Goal: Entertainment & Leisure: Consume media (video, audio)

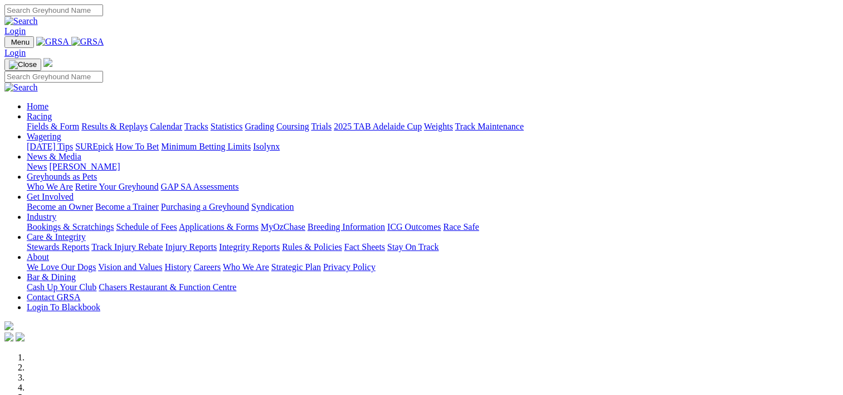
scroll to position [328, 0]
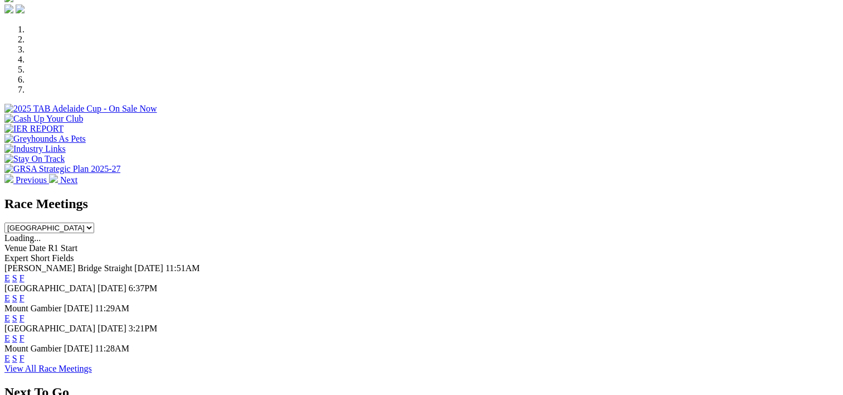
click at [25, 273] on link "F" at bounding box center [22, 277] width 5 height 9
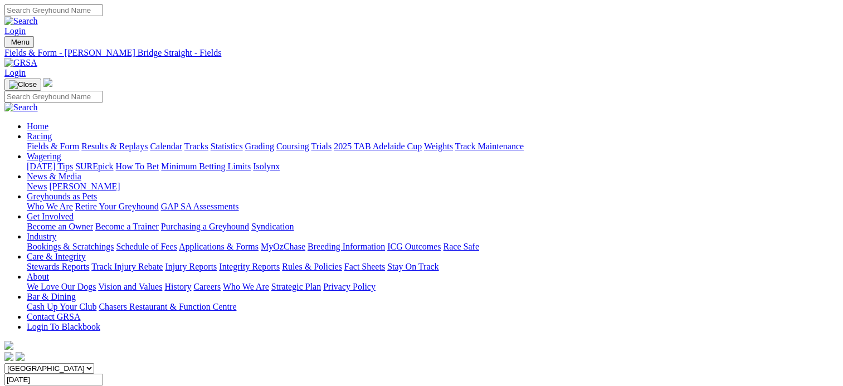
click at [148, 142] on link "Results & Replays" at bounding box center [114, 146] width 66 height 9
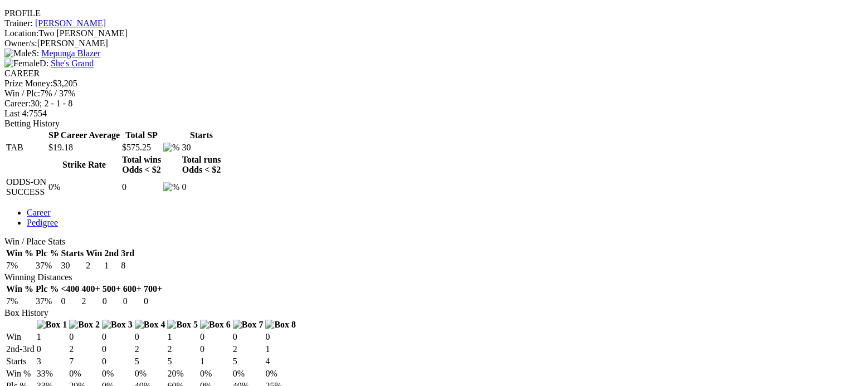
scroll to position [424, 0]
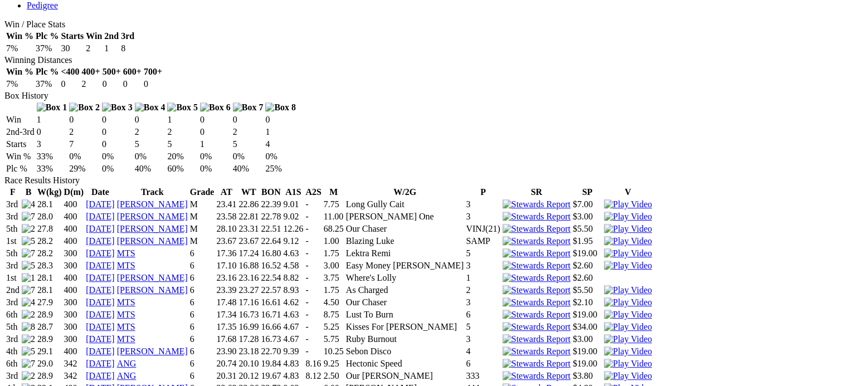
scroll to position [640, 0]
click at [604, 334] on img at bounding box center [628, 339] width 48 height 10
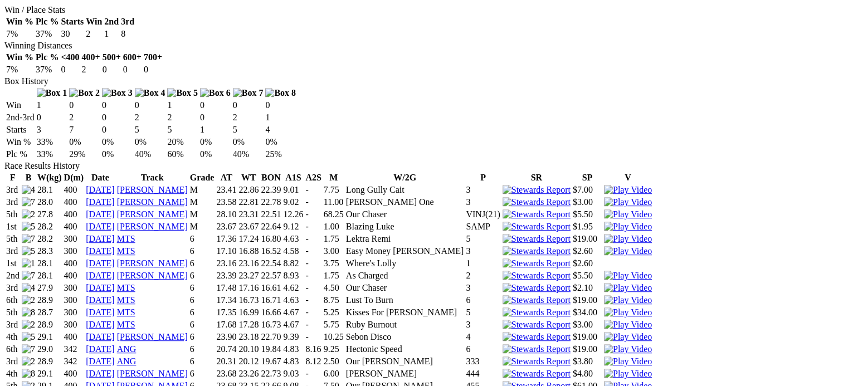
scroll to position [658, 0]
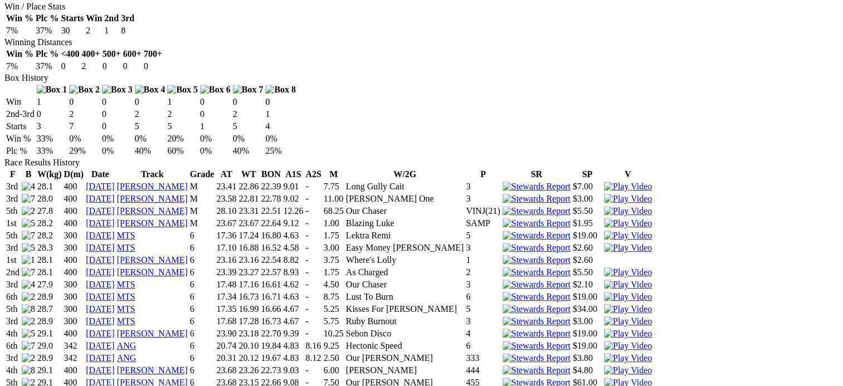
click at [604, 329] on img at bounding box center [628, 334] width 48 height 10
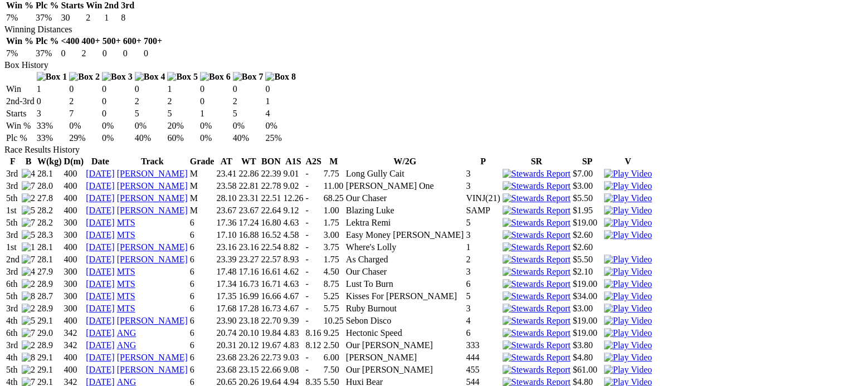
scroll to position [672, 0]
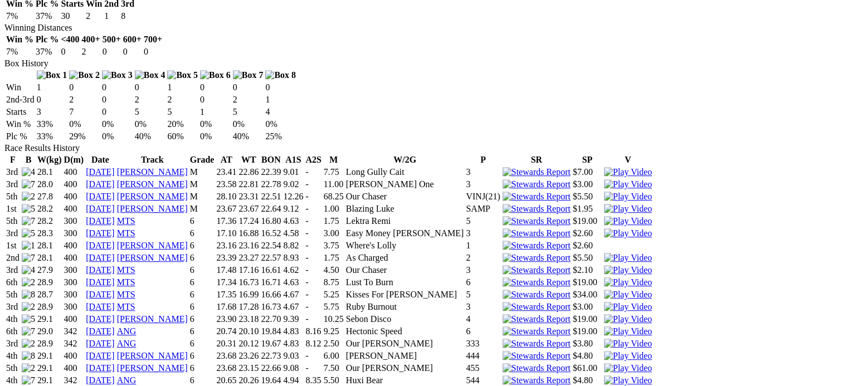
click at [604, 327] on img at bounding box center [628, 332] width 48 height 10
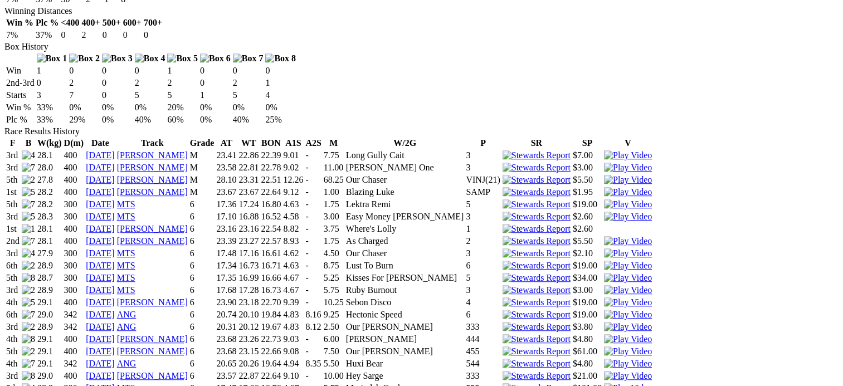
scroll to position [690, 0]
click at [604, 321] on img at bounding box center [628, 326] width 48 height 10
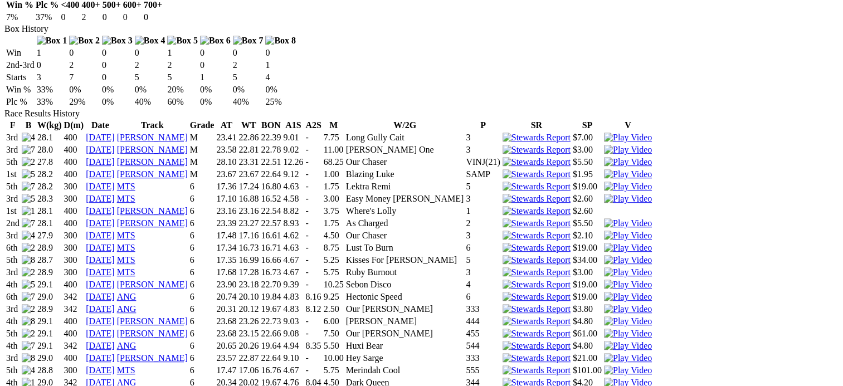
scroll to position [708, 0]
click at [604, 315] on img at bounding box center [628, 320] width 48 height 10
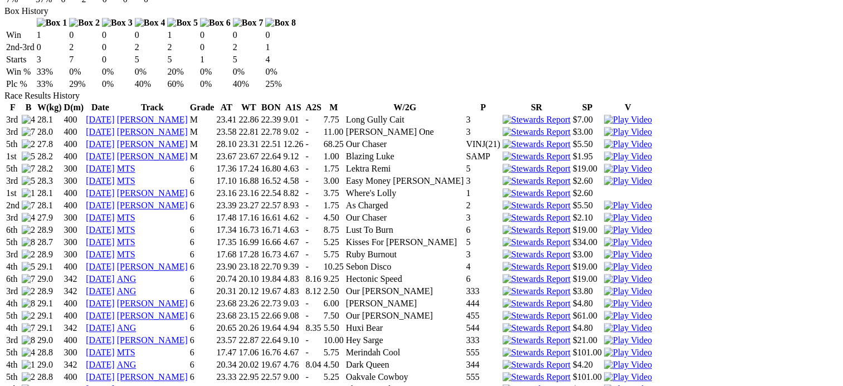
scroll to position [726, 0]
click at [604, 310] on img at bounding box center [628, 315] width 48 height 10
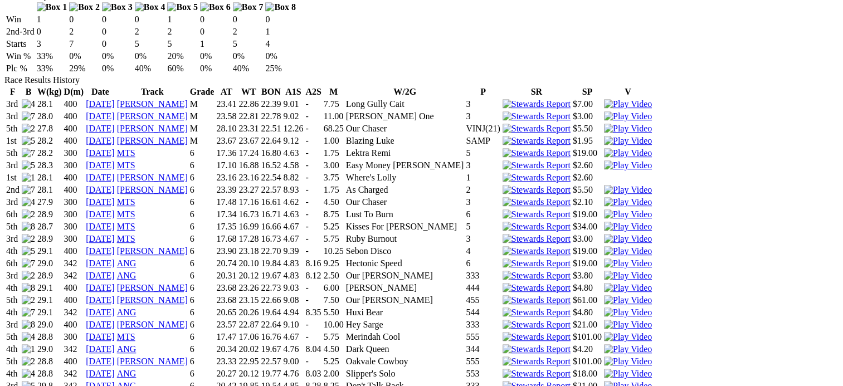
scroll to position [741, 0]
click at [604, 307] on img at bounding box center [628, 312] width 48 height 10
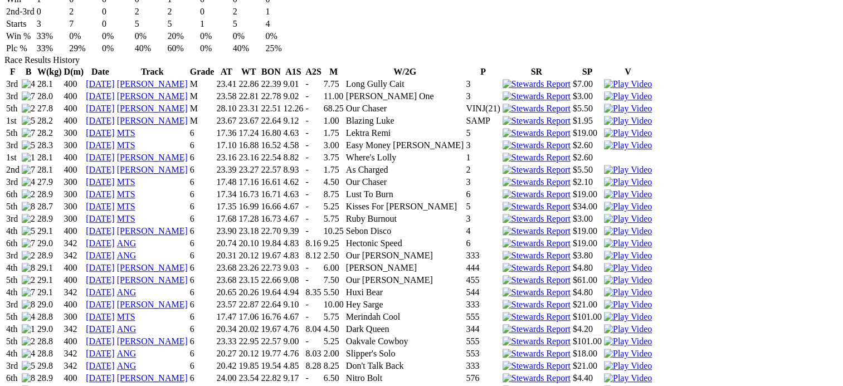
scroll to position [762, 0]
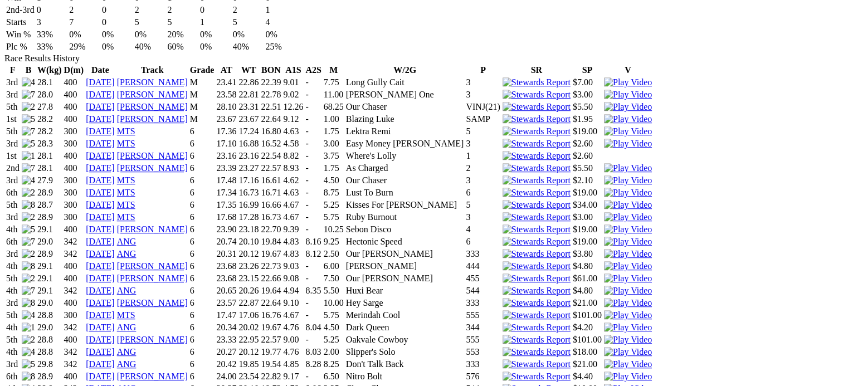
click at [604, 298] on img at bounding box center [628, 303] width 48 height 10
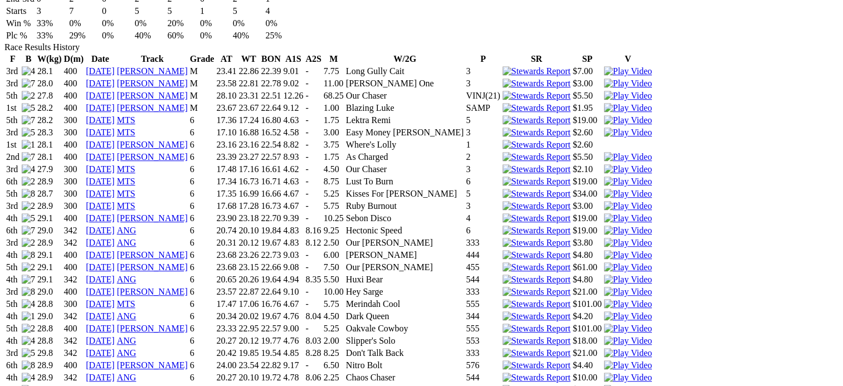
scroll to position [774, 0]
click at [604, 299] on img at bounding box center [628, 304] width 48 height 10
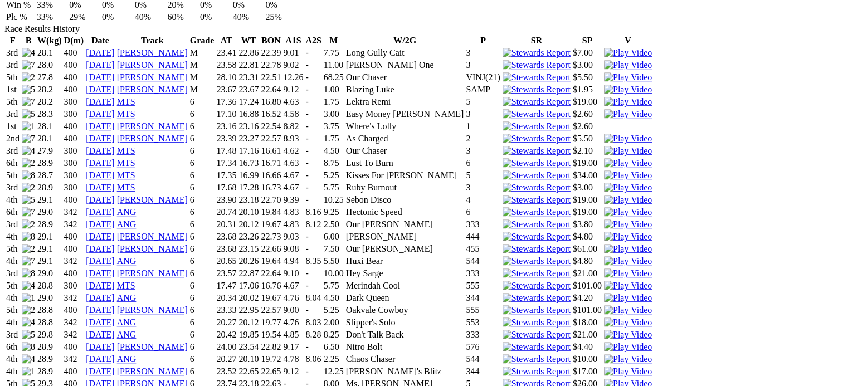
scroll to position [794, 0]
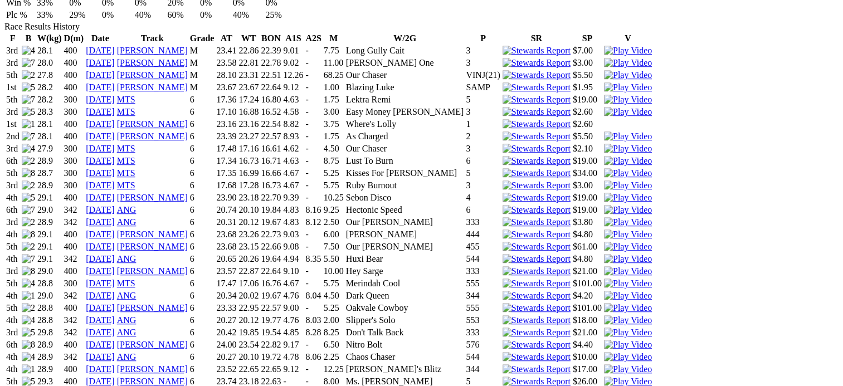
click at [604, 291] on img at bounding box center [628, 296] width 48 height 10
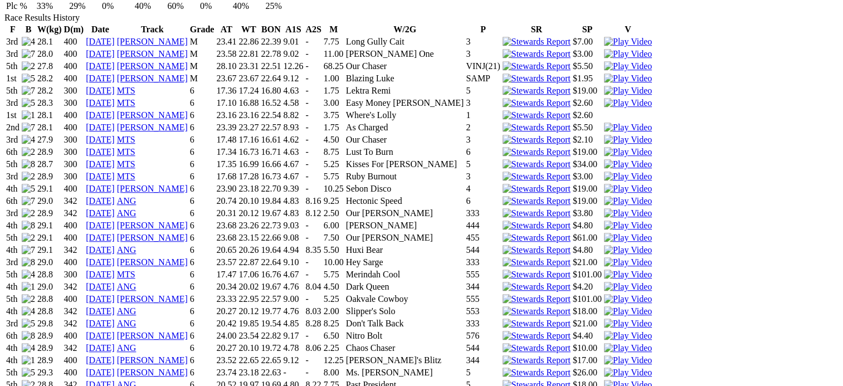
scroll to position [805, 0]
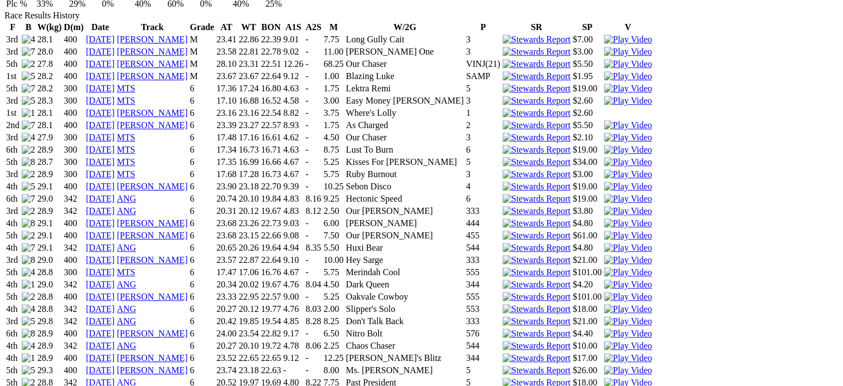
click at [604, 292] on img at bounding box center [628, 297] width 48 height 10
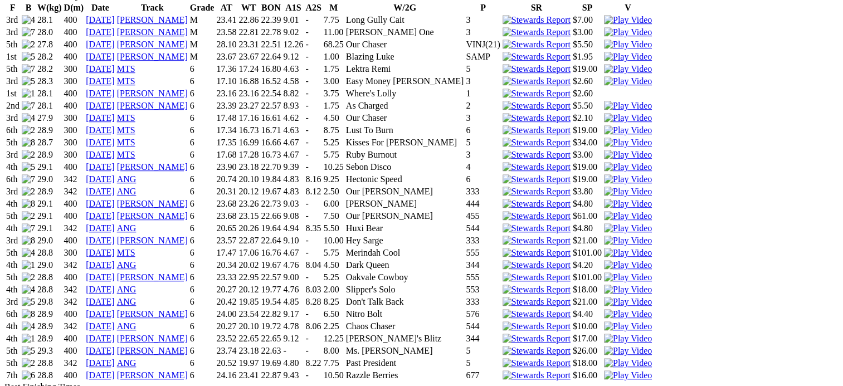
scroll to position [825, 0]
click at [604, 284] on img at bounding box center [628, 289] width 48 height 10
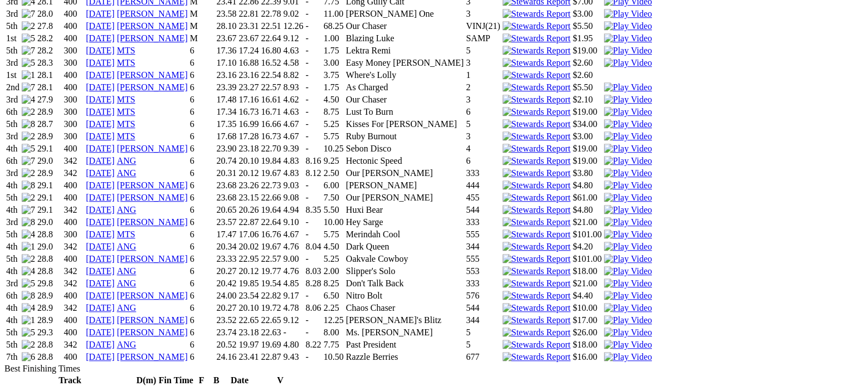
scroll to position [844, 0]
click at [604, 278] on img at bounding box center [628, 283] width 48 height 10
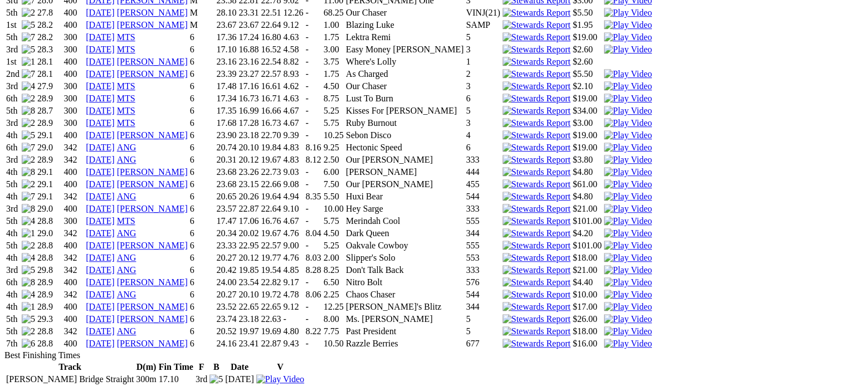
scroll to position [857, 0]
click at [604, 276] on img at bounding box center [628, 281] width 48 height 10
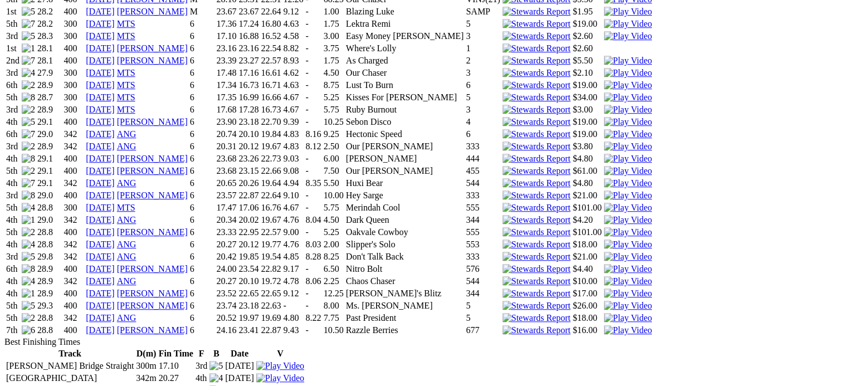
scroll to position [871, 0]
click at [604, 275] on img at bounding box center [628, 280] width 48 height 10
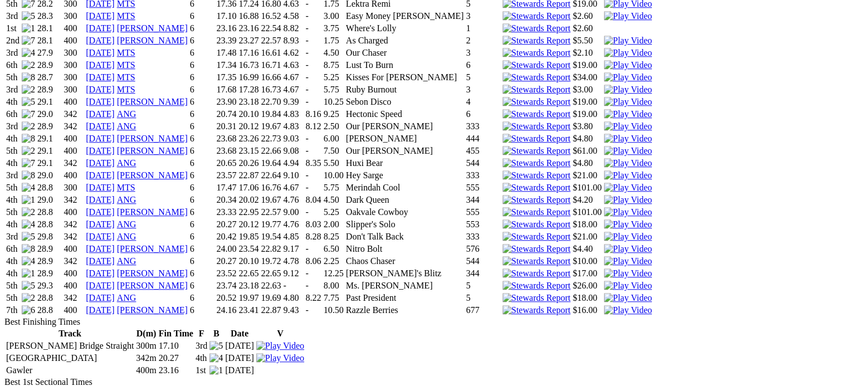
scroll to position [891, 0]
click at [604, 268] on img at bounding box center [628, 273] width 48 height 10
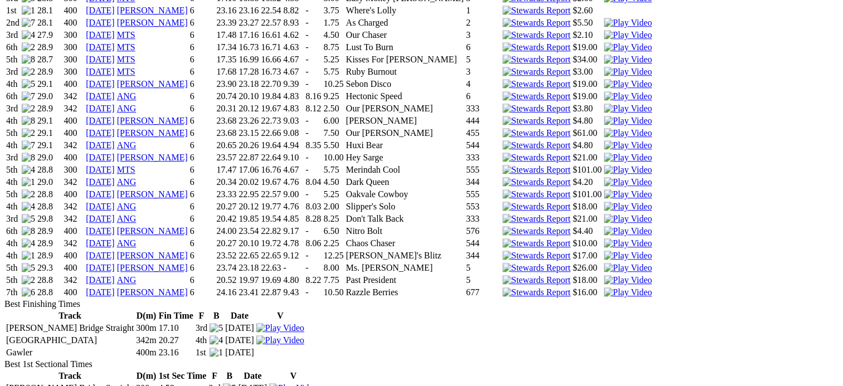
scroll to position [907, 0]
click at [604, 263] on img at bounding box center [628, 268] width 48 height 10
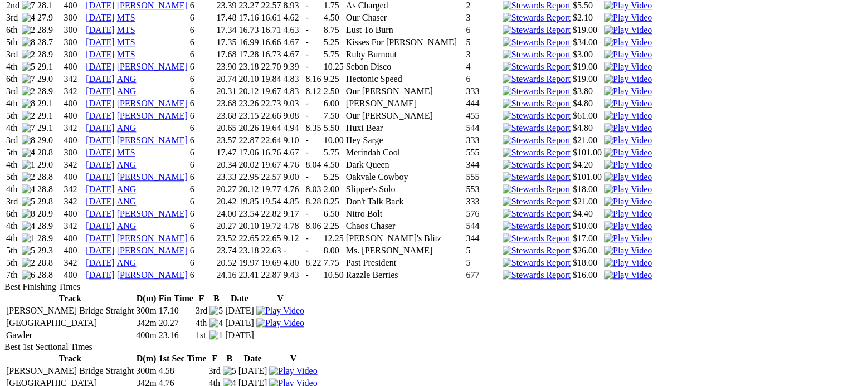
scroll to position [925, 0]
click at [604, 257] on img at bounding box center [628, 262] width 48 height 10
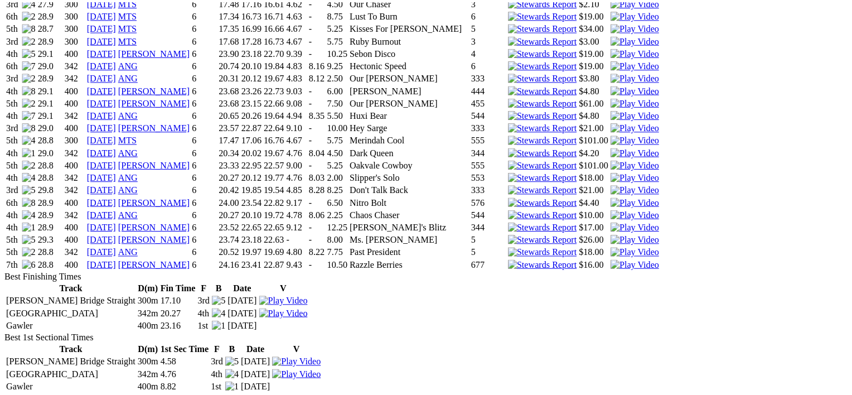
scroll to position [941, 0]
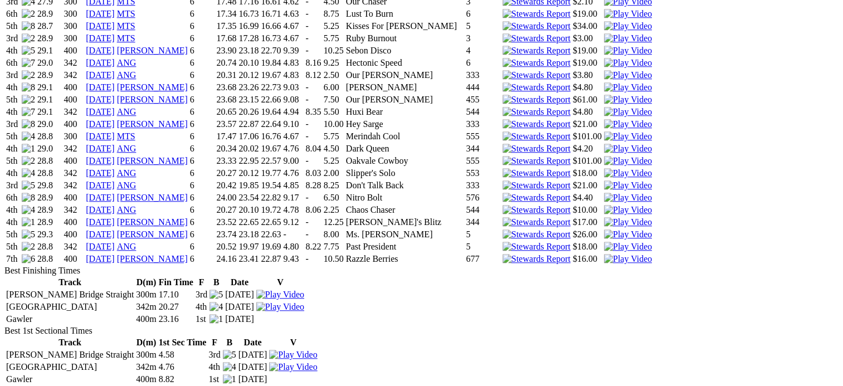
click at [604, 254] on img at bounding box center [628, 259] width 48 height 10
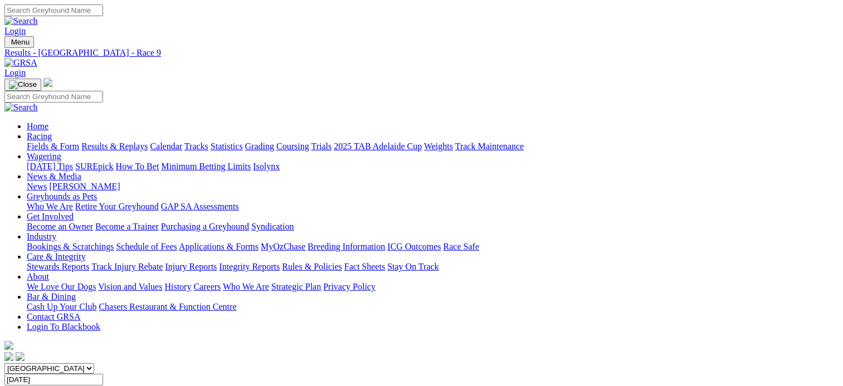
click at [81, 386] on span "10 races" at bounding box center [67, 390] width 30 height 9
click at [77, 386] on span "8 races" at bounding box center [64, 390] width 25 height 9
click at [50, 386] on span "SUMMARY" at bounding box center [26, 390] width 45 height 9
click at [81, 386] on span "10 races" at bounding box center [67, 390] width 30 height 9
click at [81, 386] on span "11 races" at bounding box center [66, 390] width 29 height 9
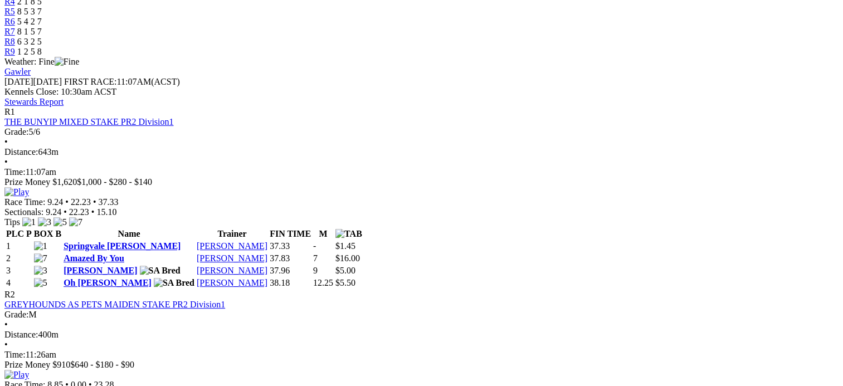
scroll to position [430, 0]
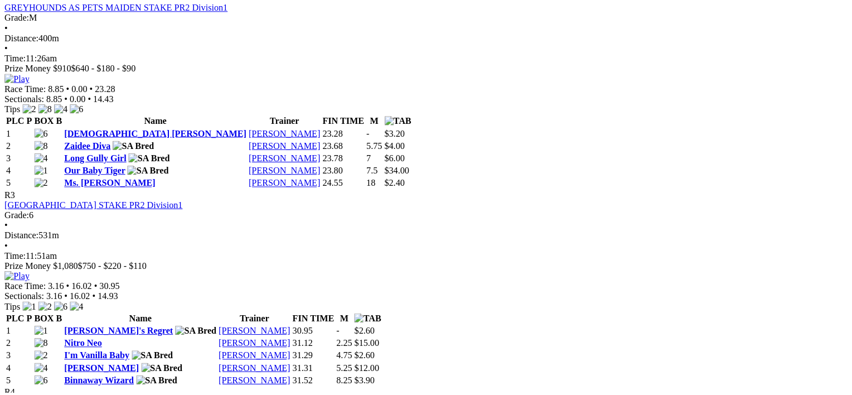
scroll to position [729, 0]
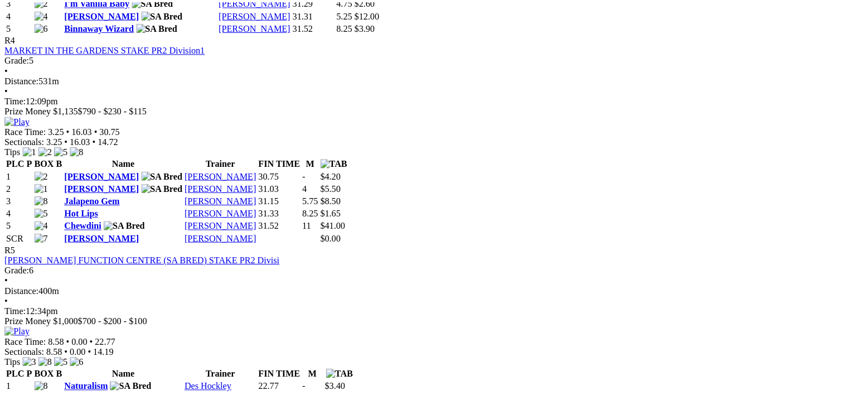
scroll to position [1079, 0]
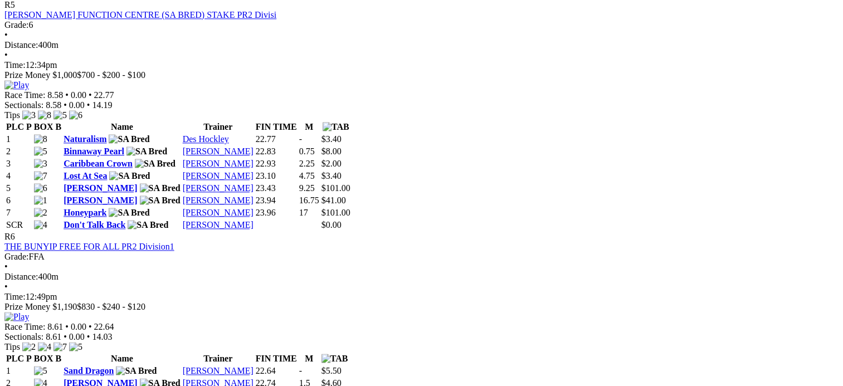
scroll to position [1373, 0]
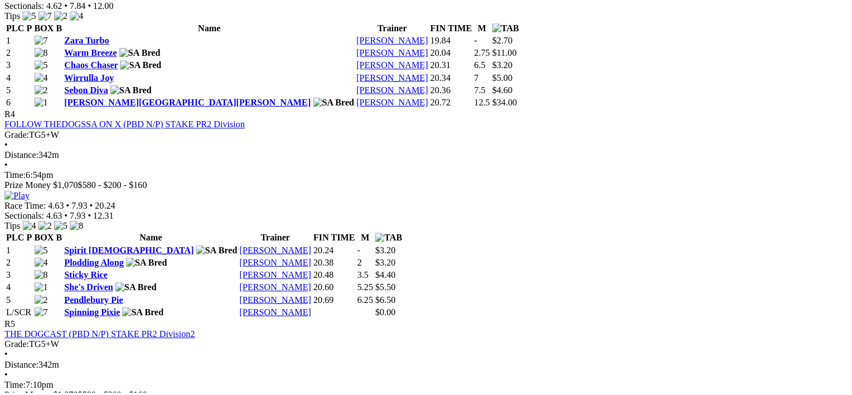
scroll to position [1063, 0]
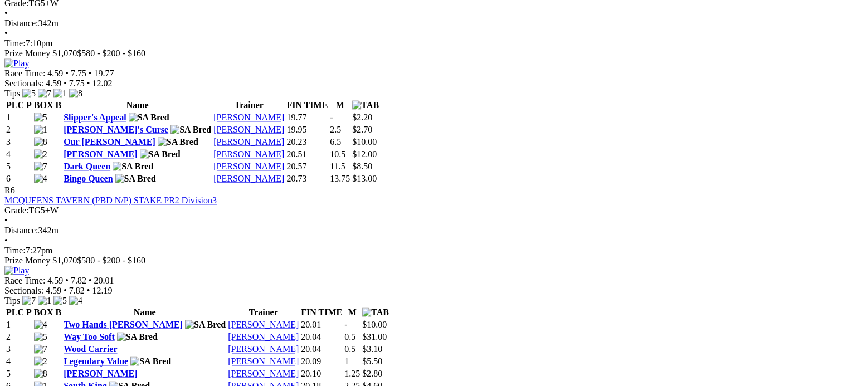
scroll to position [1399, 0]
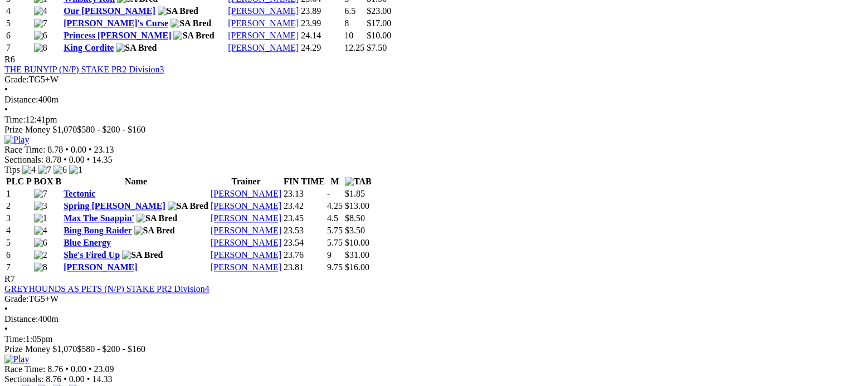
scroll to position [1652, 0]
